Goal: Communication & Community: Share content

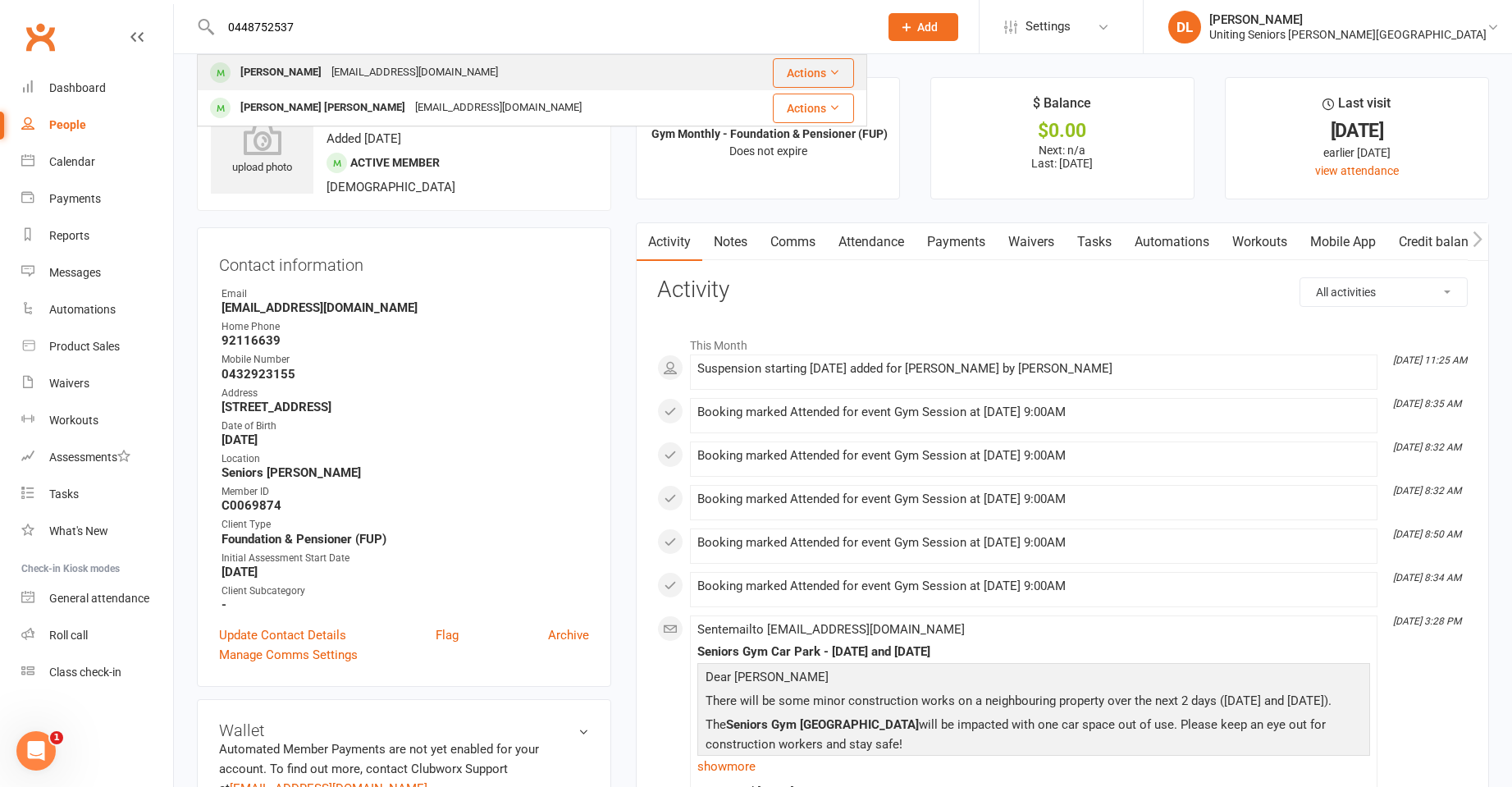
type input "0448752537"
click at [410, 79] on div "[EMAIL_ADDRESS][DOMAIN_NAME]" at bounding box center [415, 73] width 177 height 24
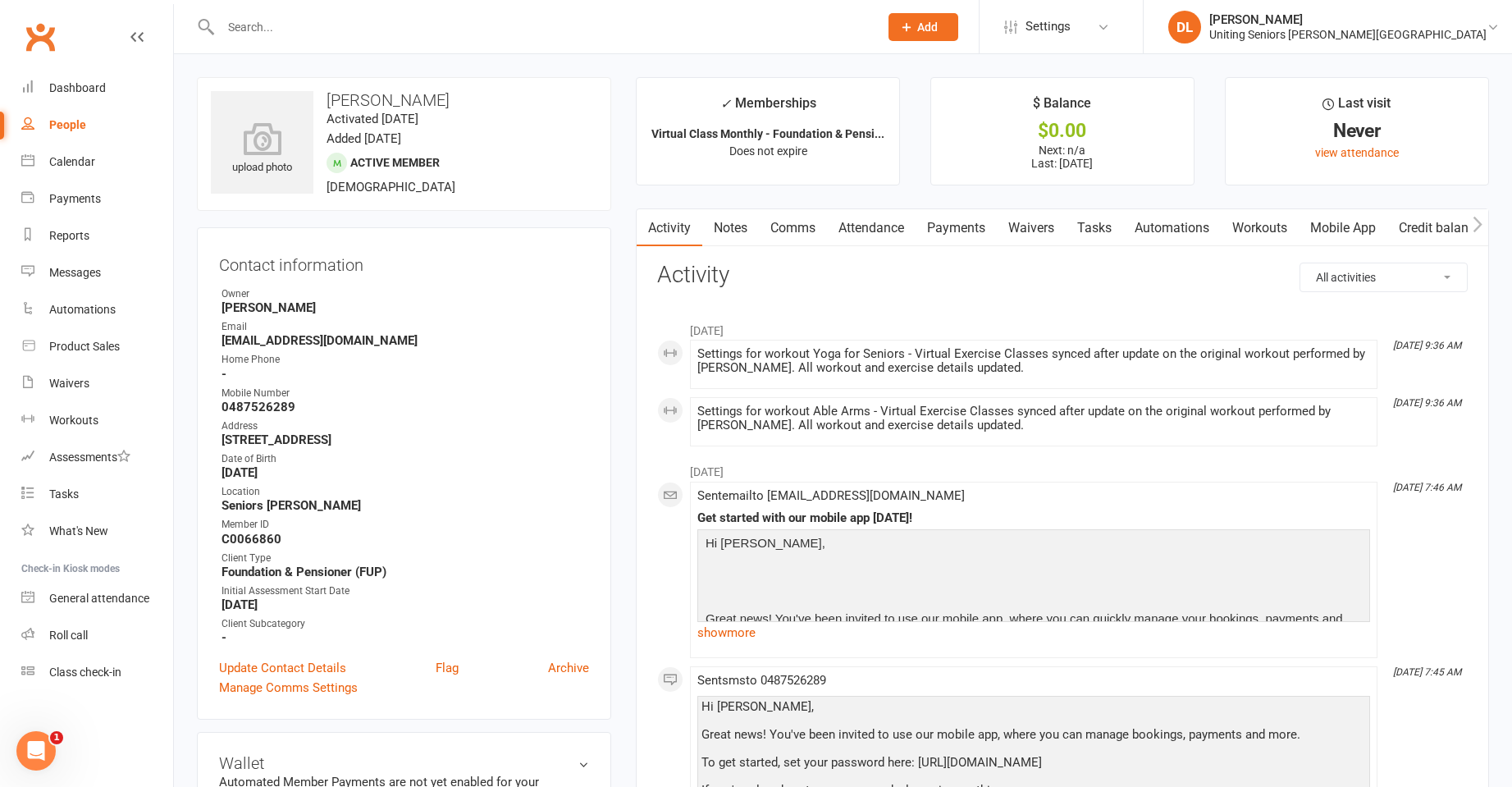
click at [335, 27] on input "text" at bounding box center [541, 27] width 652 height 23
paste input "0448752537"
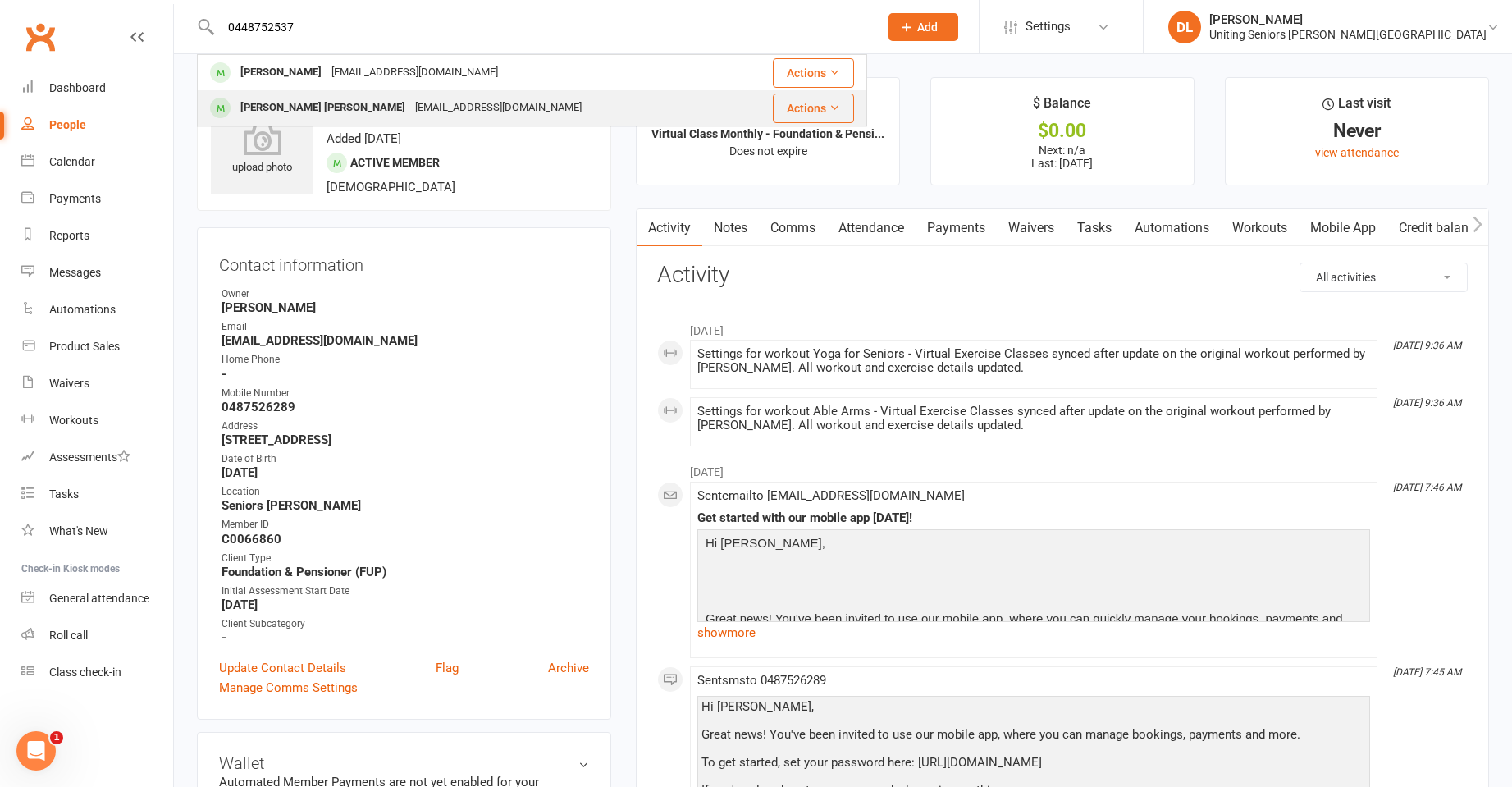
type input "0448752537"
click at [410, 102] on div "[EMAIL_ADDRESS][DOMAIN_NAME]" at bounding box center [499, 108] width 177 height 24
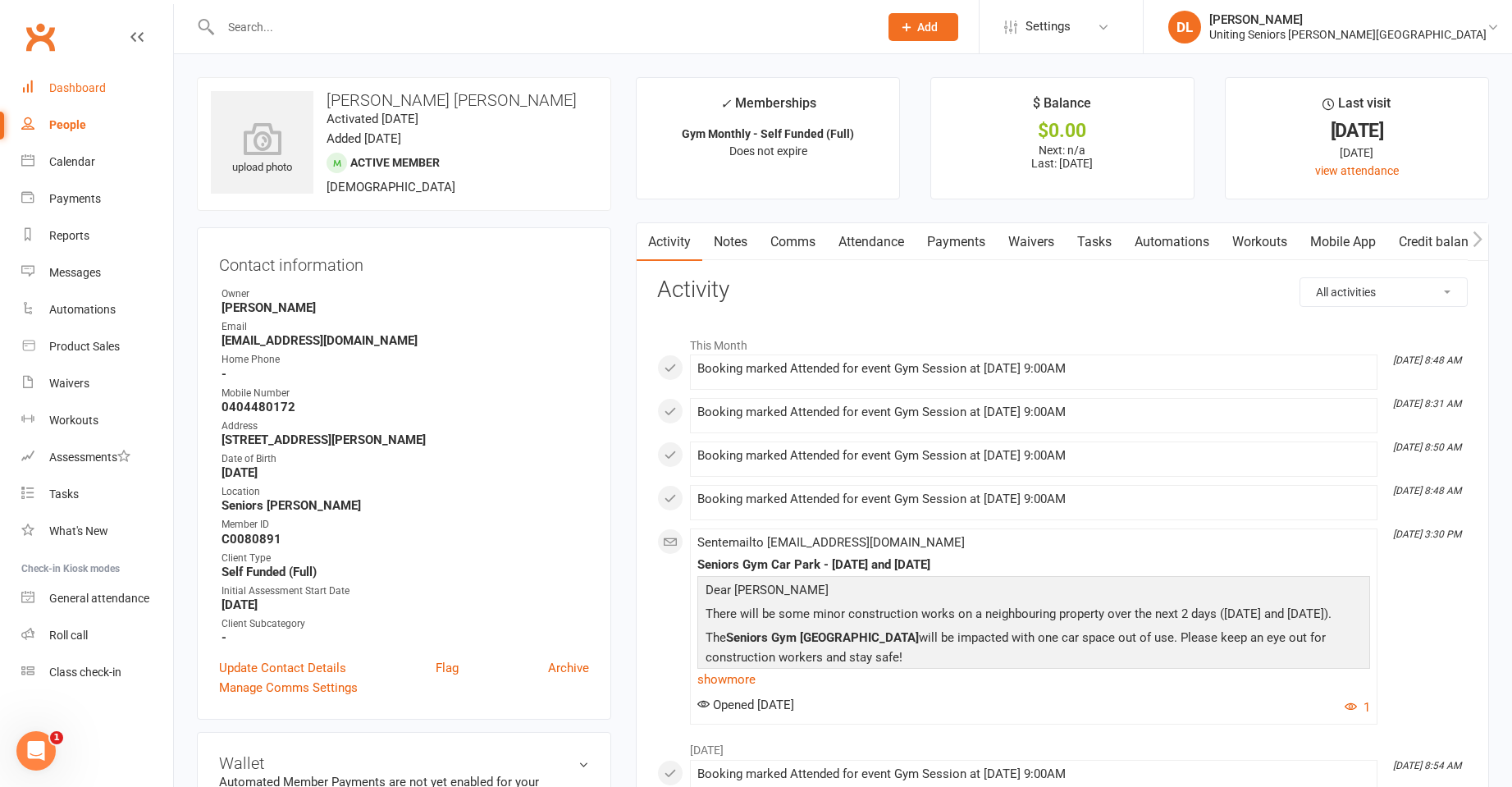
click at [96, 94] on div "Dashboard" at bounding box center [76, 87] width 56 height 13
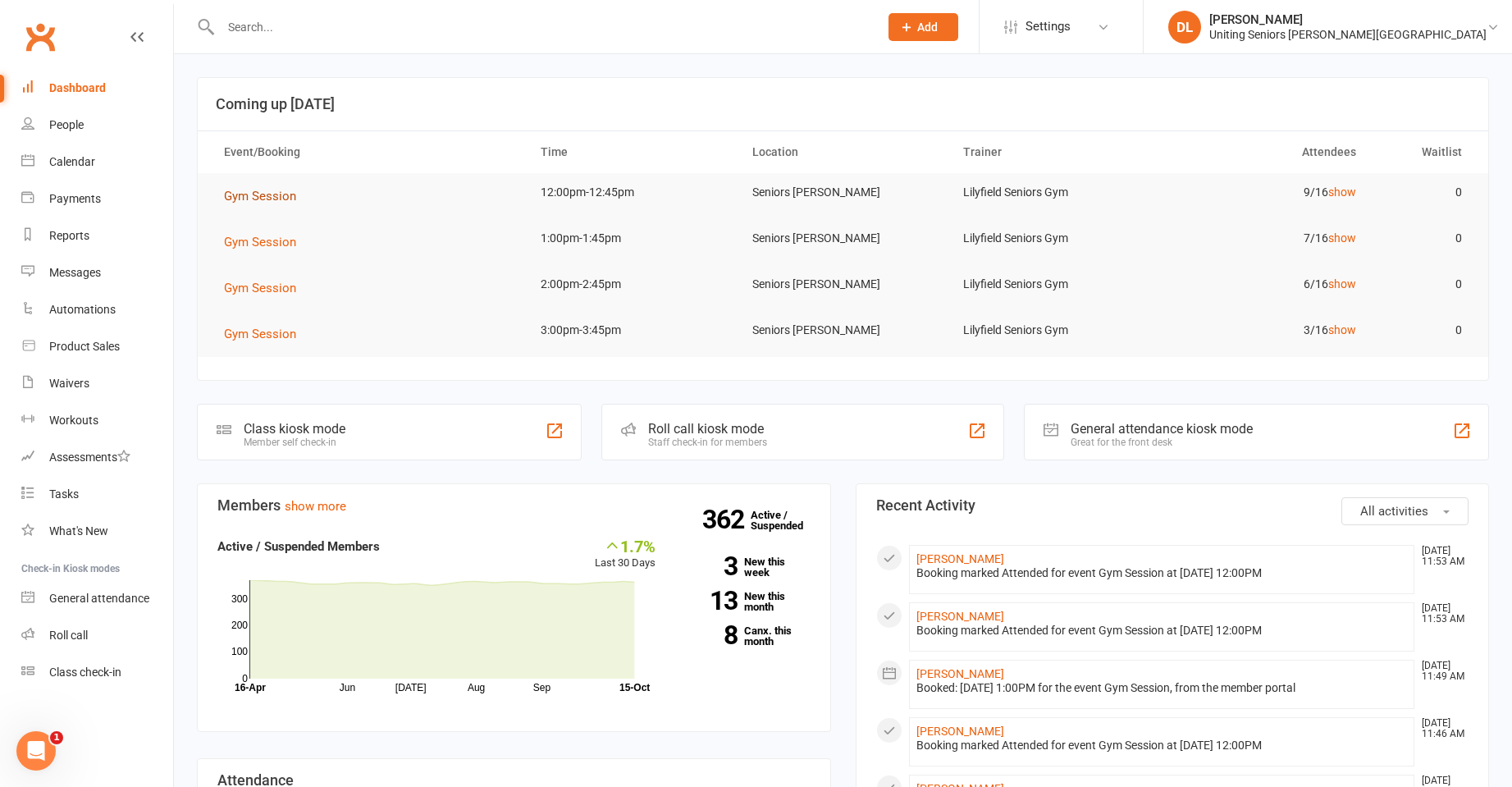
click at [270, 194] on span "Gym Session" at bounding box center [260, 196] width 72 height 15
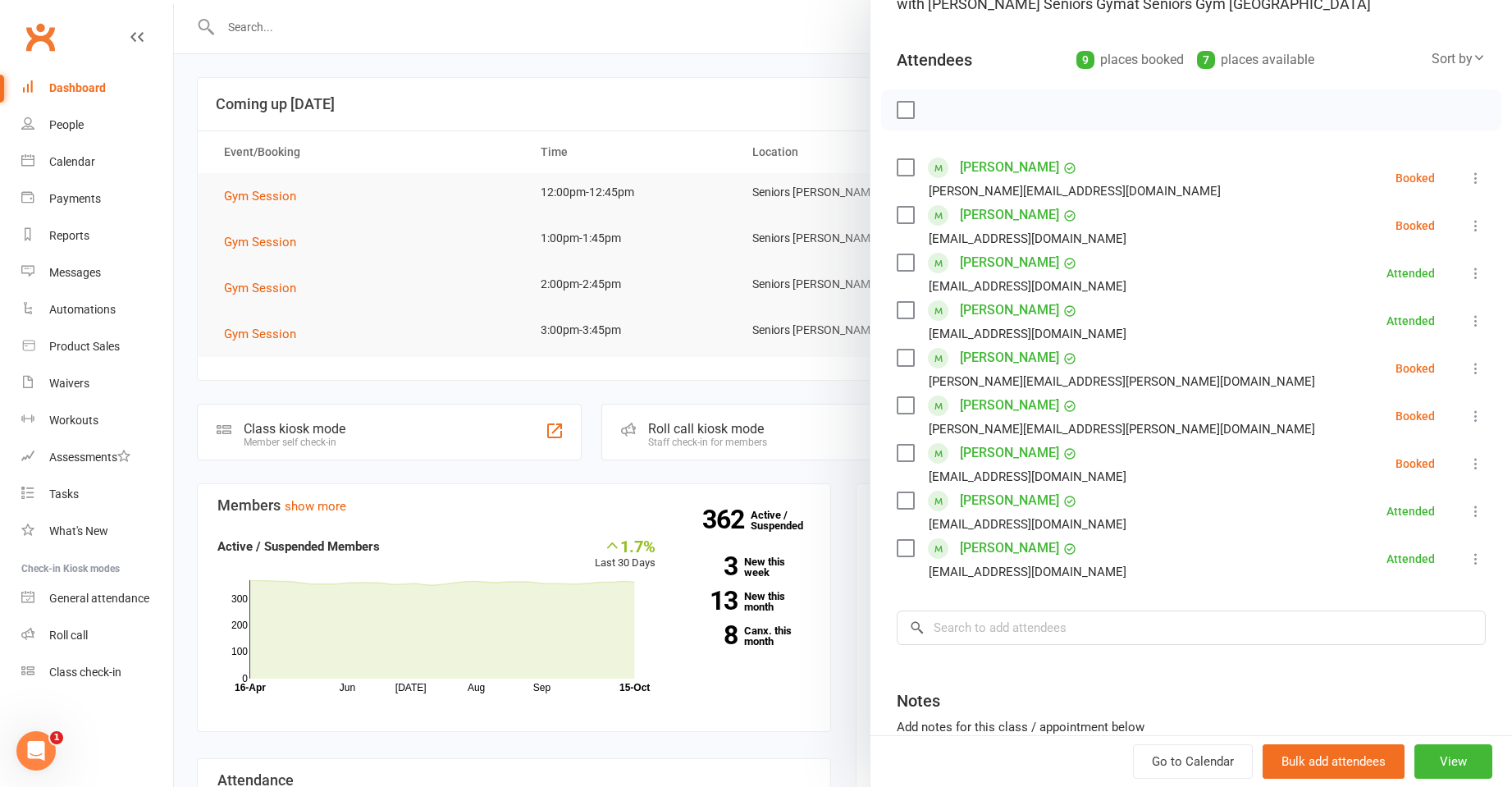
scroll to position [164, 0]
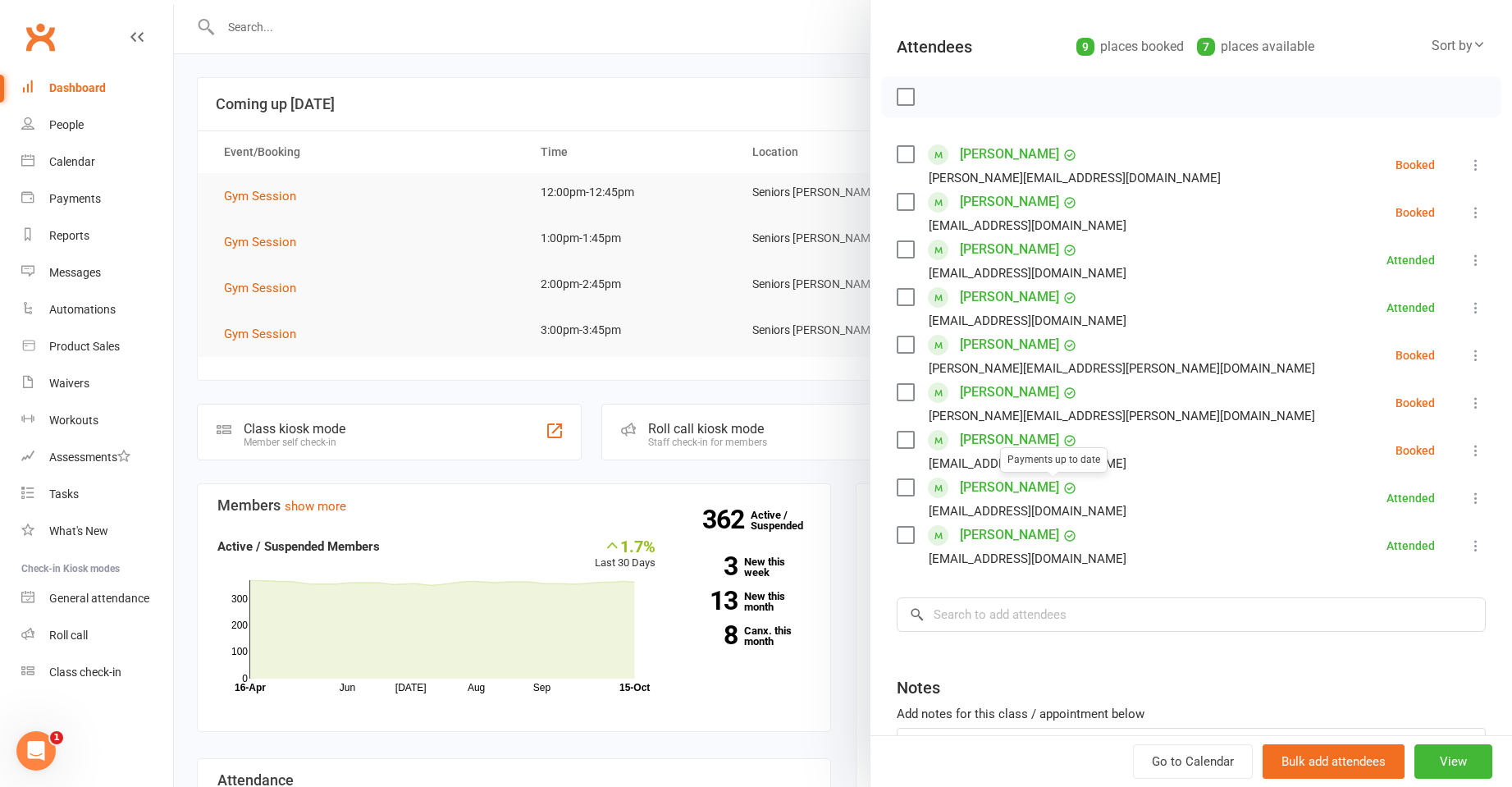
click at [1024, 482] on link "[PERSON_NAME]" at bounding box center [1010, 487] width 99 height 27
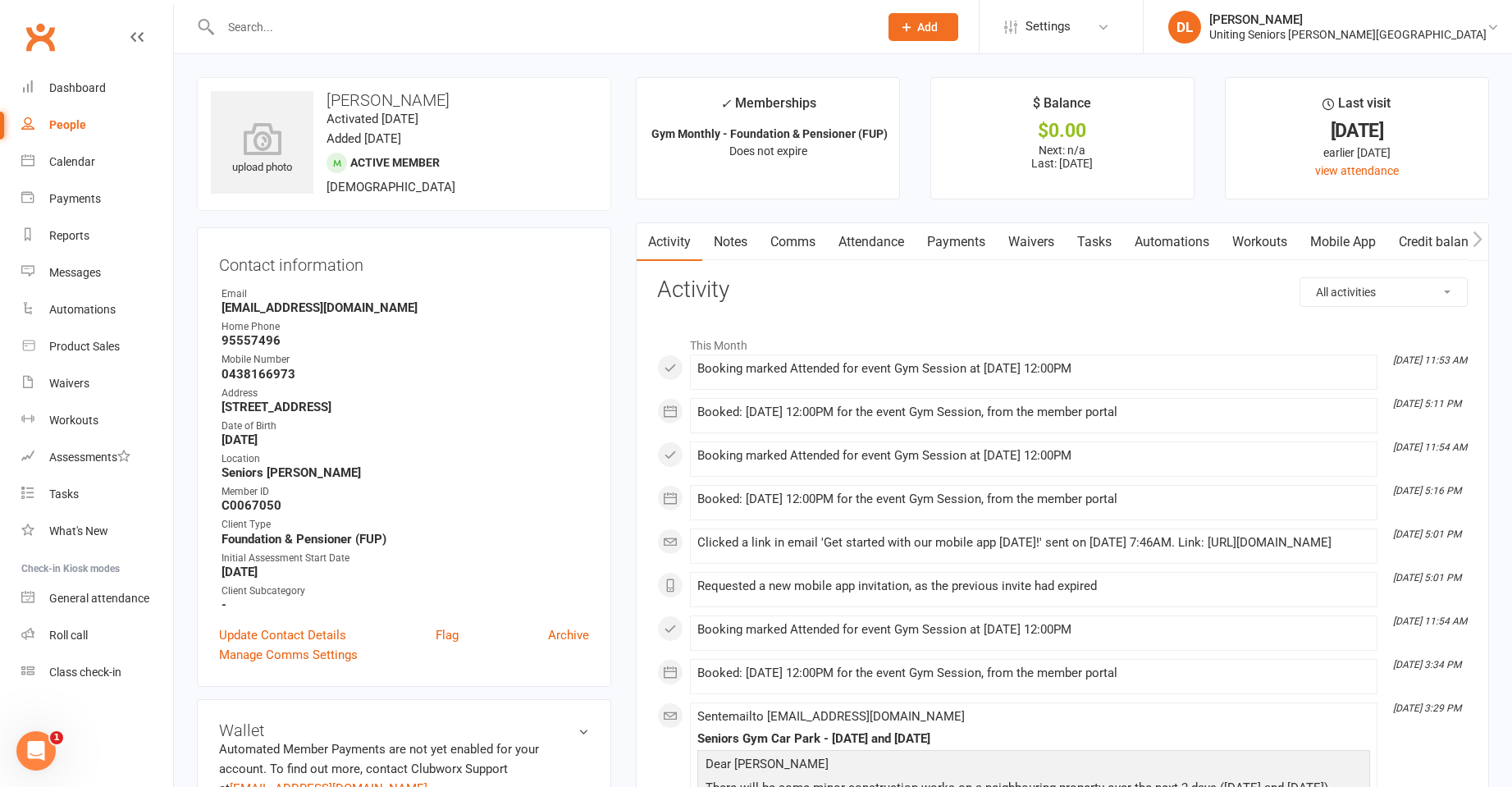
click at [1314, 230] on link "Mobile App" at bounding box center [1343, 241] width 88 height 38
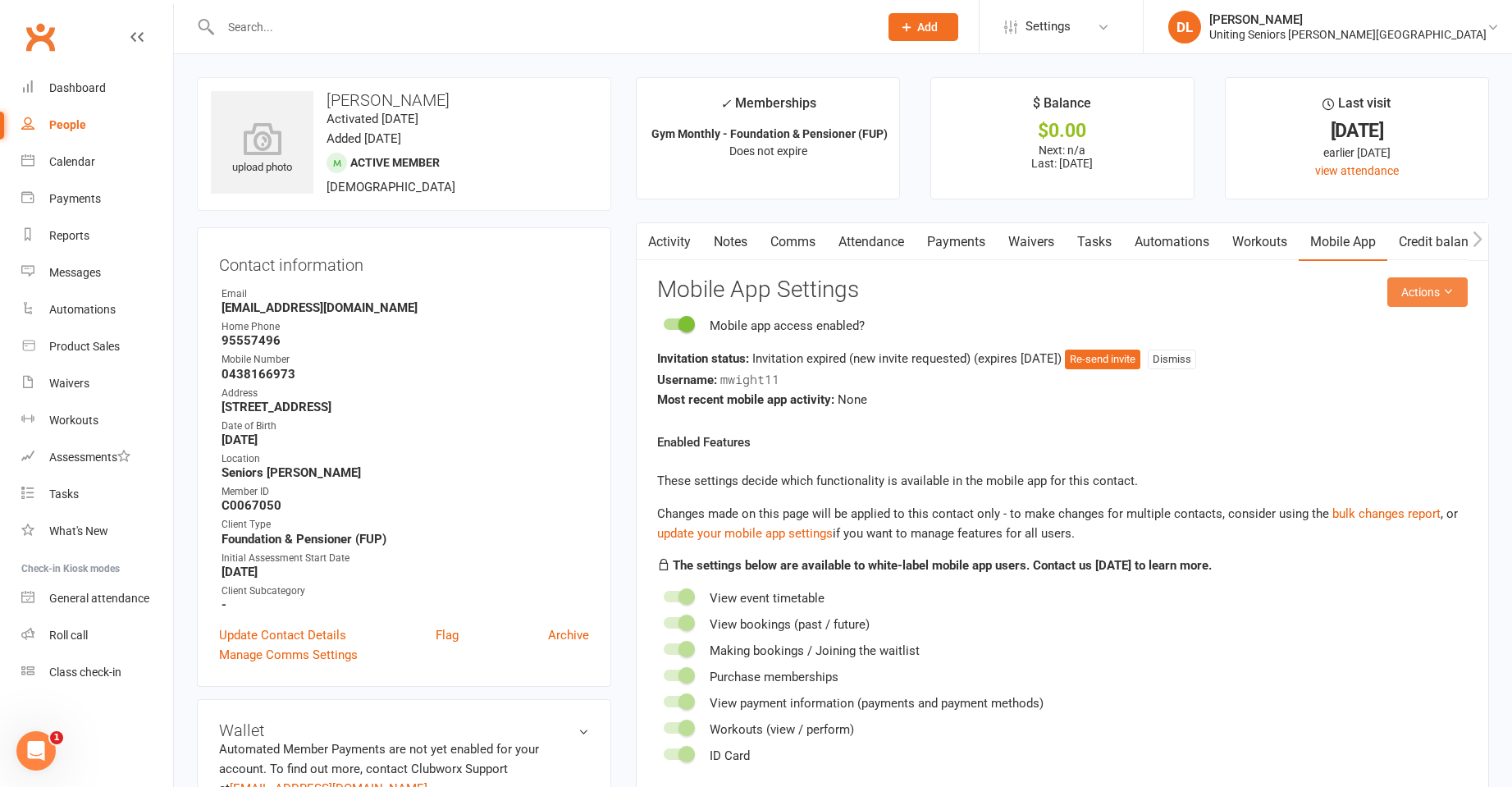
click at [1412, 299] on button "Actions" at bounding box center [1426, 292] width 80 height 29
click at [1391, 362] on link "Send invitation SMS" at bounding box center [1373, 362] width 162 height 33
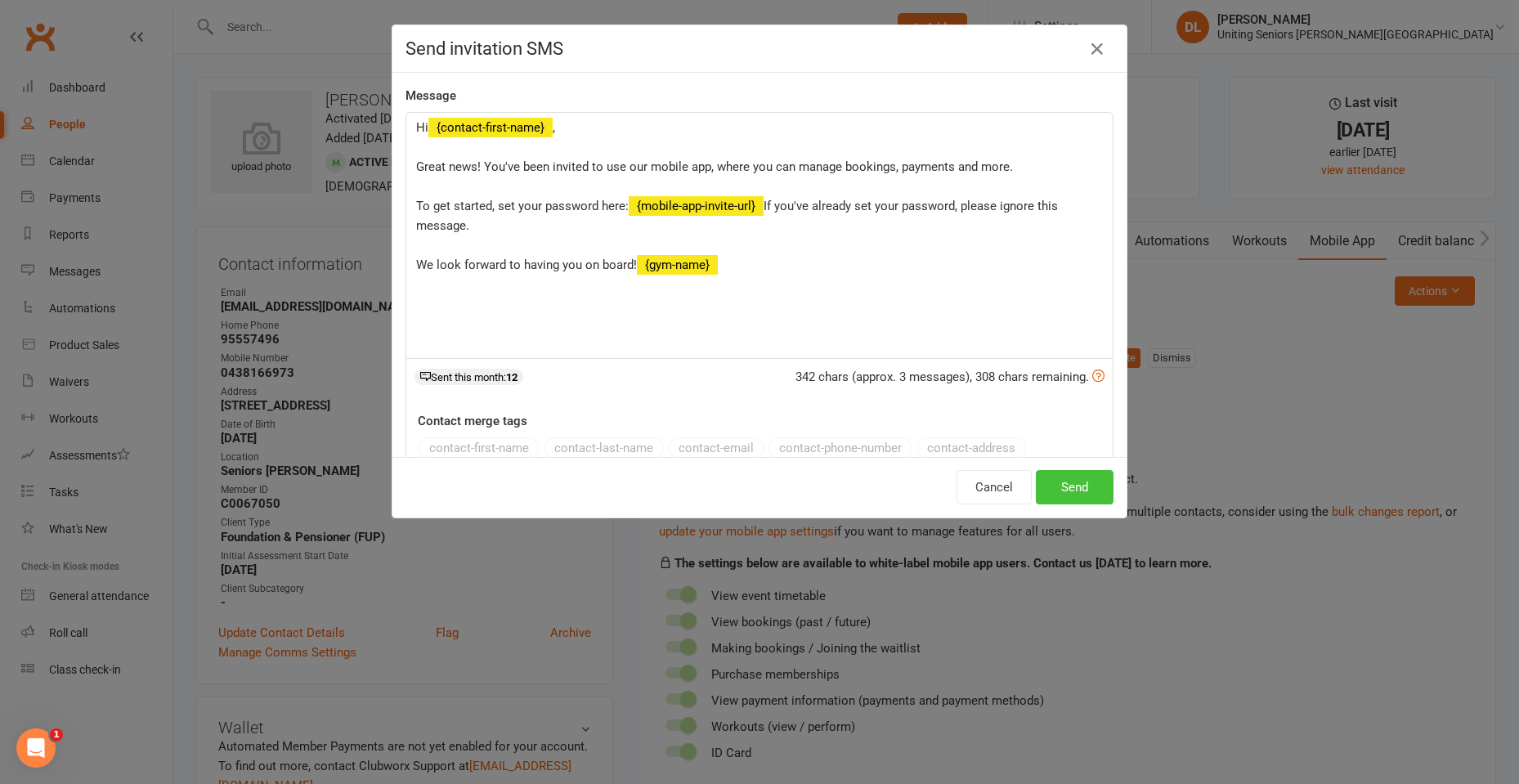
click at [1059, 479] on button "Send" at bounding box center [1074, 486] width 78 height 34
